Goal: Transaction & Acquisition: Download file/media

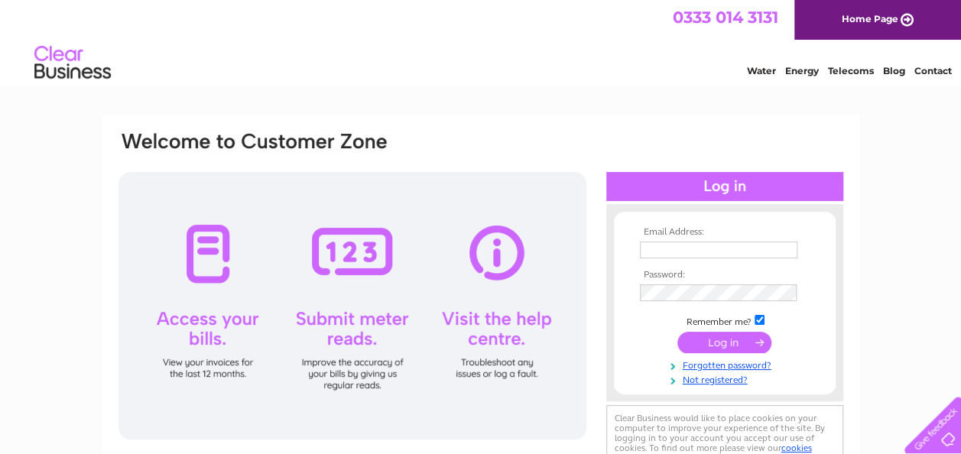
click at [678, 245] on input "text" at bounding box center [719, 250] width 158 height 17
type input "[EMAIL_ADDRESS][DOMAIN_NAME]"
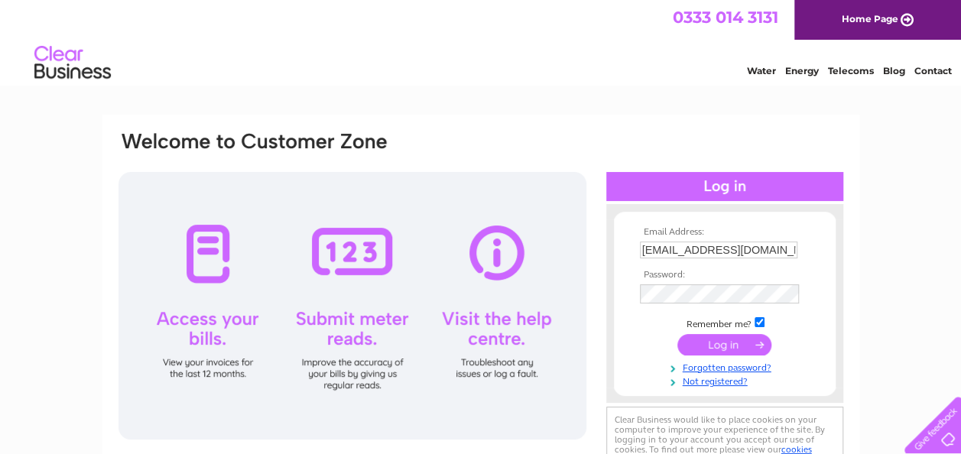
click at [718, 339] on input "submit" at bounding box center [725, 344] width 94 height 21
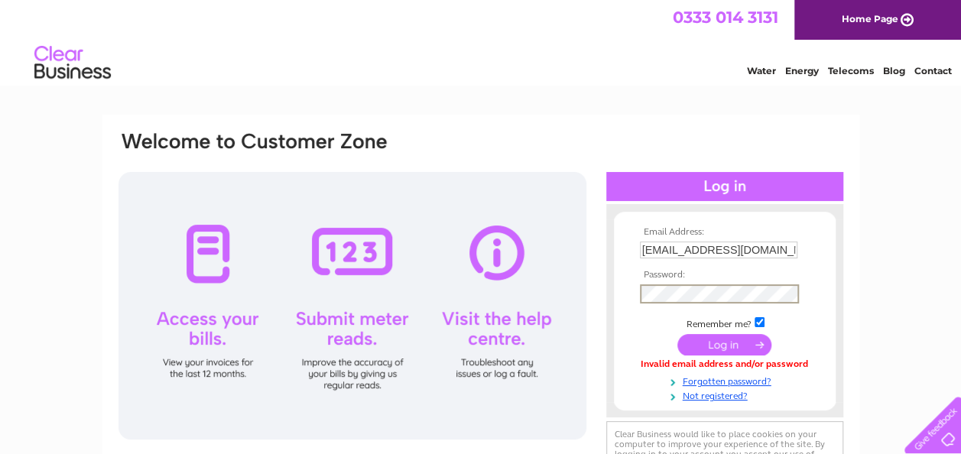
click at [720, 343] on input "submit" at bounding box center [725, 344] width 94 height 21
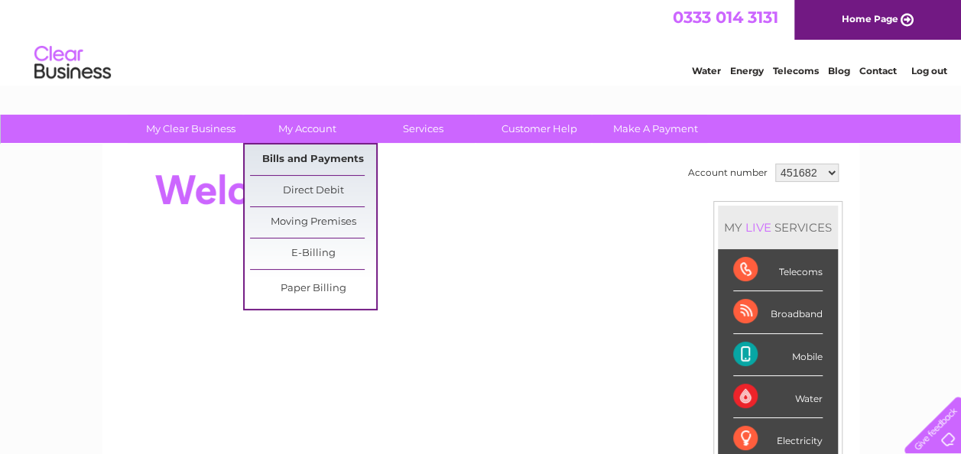
click at [320, 156] on link "Bills and Payments" at bounding box center [313, 160] width 126 height 31
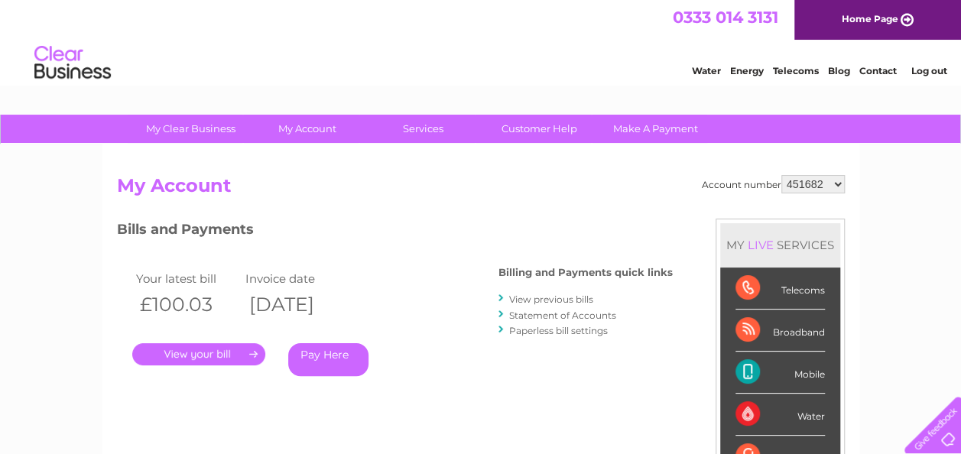
click at [838, 184] on select "451682 1140319" at bounding box center [813, 184] width 63 height 18
select select "1140319"
click at [782, 175] on select "451682 1140319" at bounding box center [813, 184] width 63 height 18
click at [230, 350] on link "." at bounding box center [198, 354] width 133 height 22
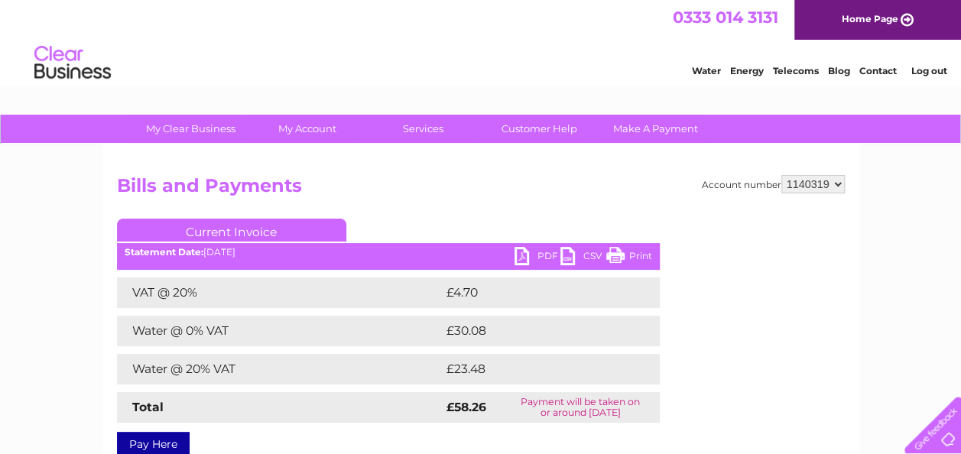
click at [520, 248] on link "PDF" at bounding box center [538, 258] width 46 height 22
